Goal: Information Seeking & Learning: Learn about a topic

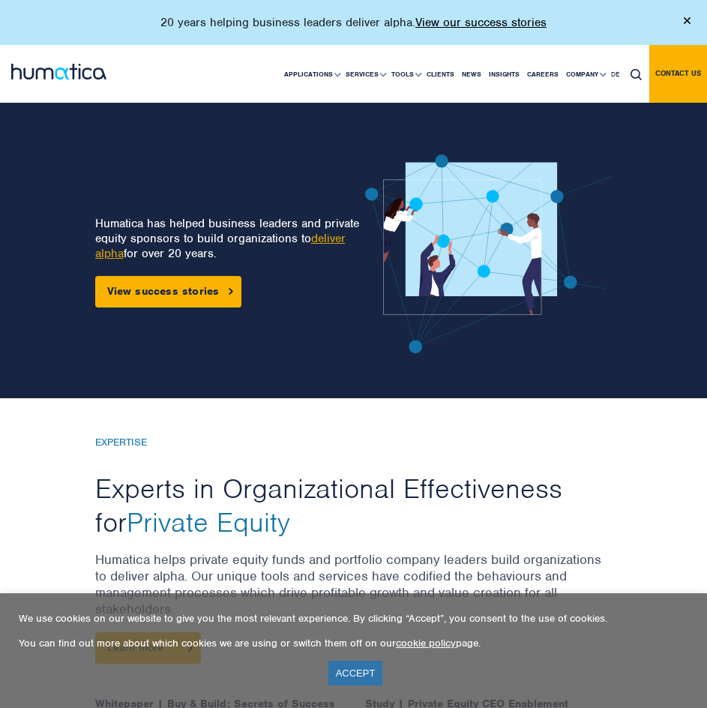
scroll to position [75, 0]
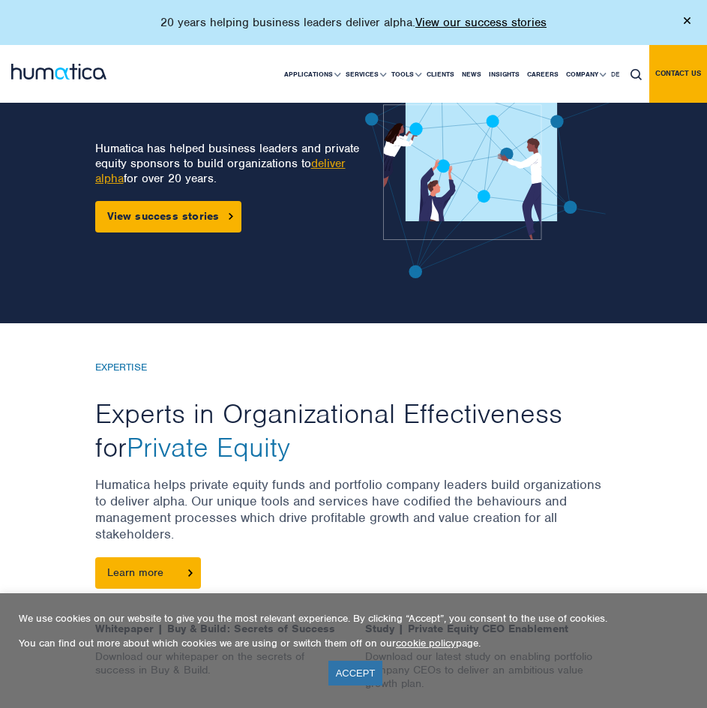
click at [393, 502] on p "Humatica helps private equity funds and portfolio company leaders build organiz…" at bounding box center [353, 516] width 517 height 81
click at [541, 79] on link "Careers" at bounding box center [542, 74] width 39 height 57
